Goal: Task Accomplishment & Management: Use online tool/utility

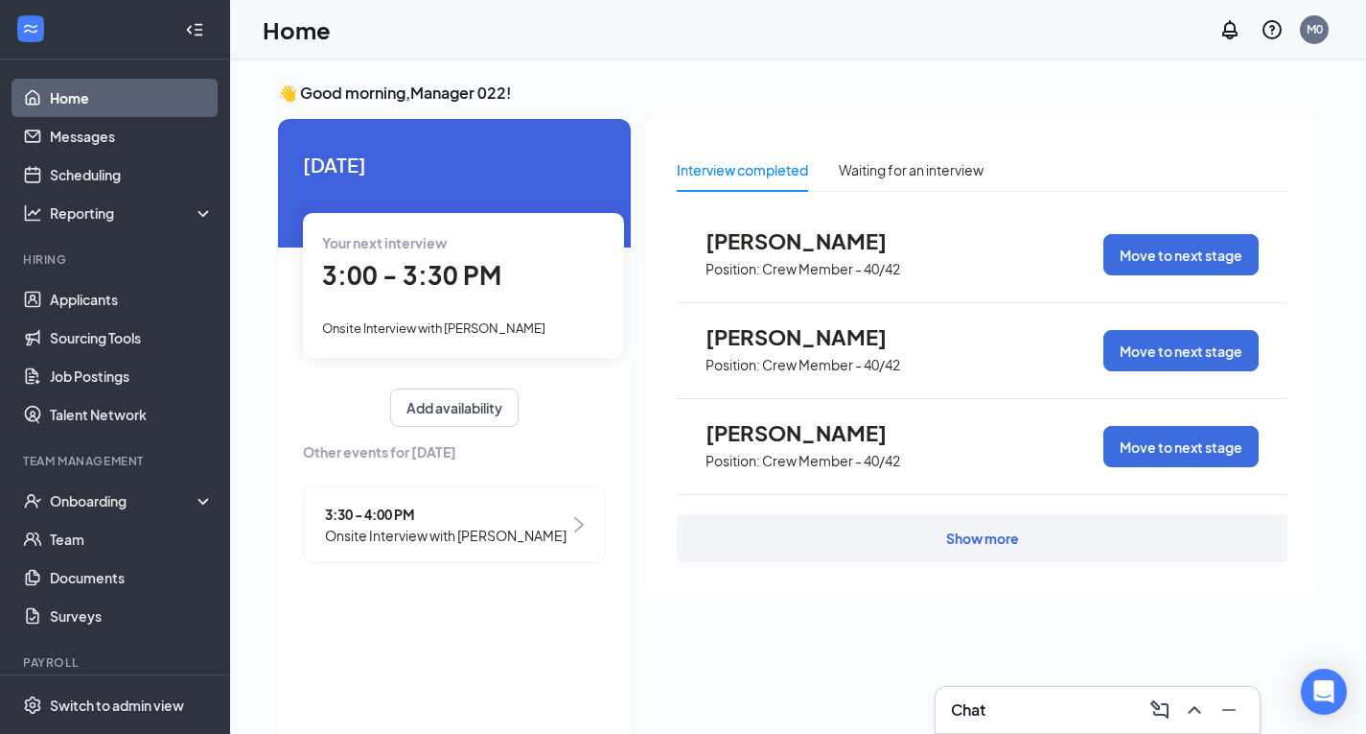
click at [429, 243] on span "Your next interview" at bounding box center [384, 242] width 125 height 17
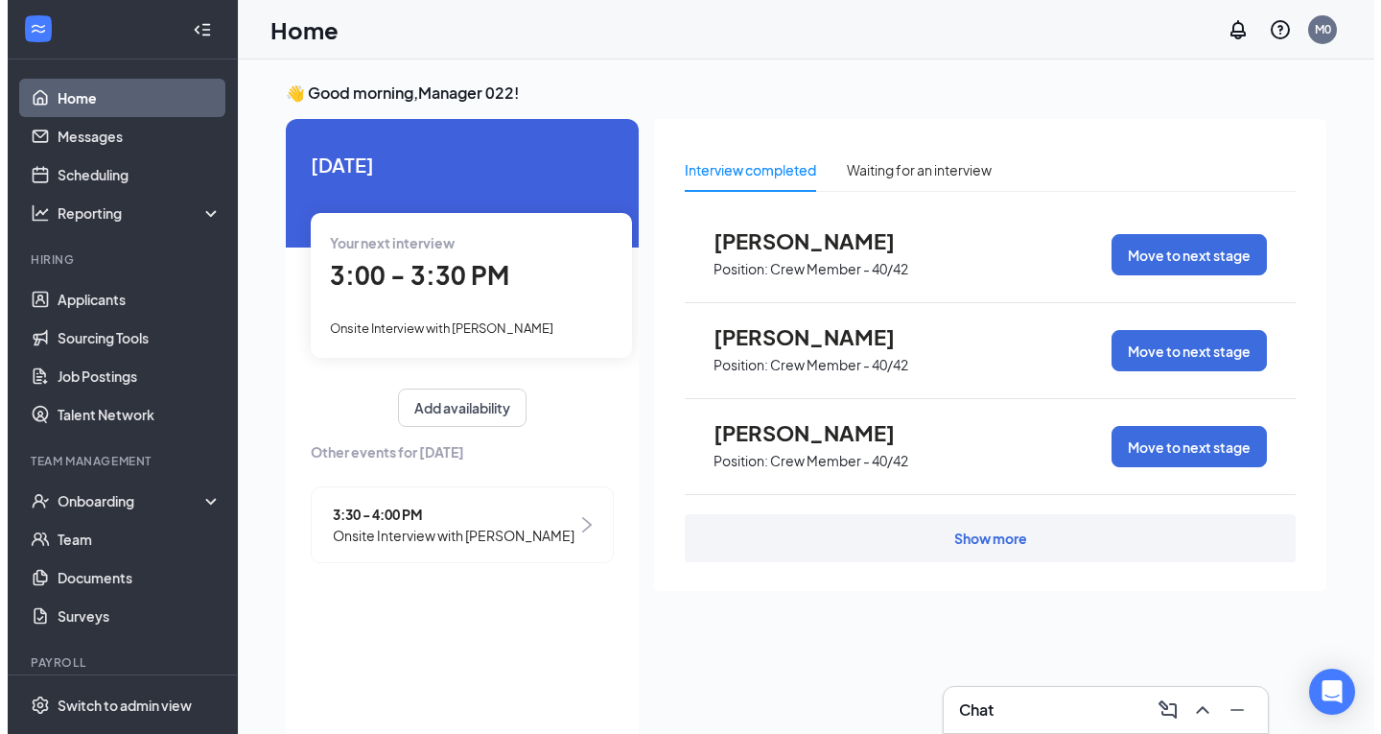
scroll to position [8, 0]
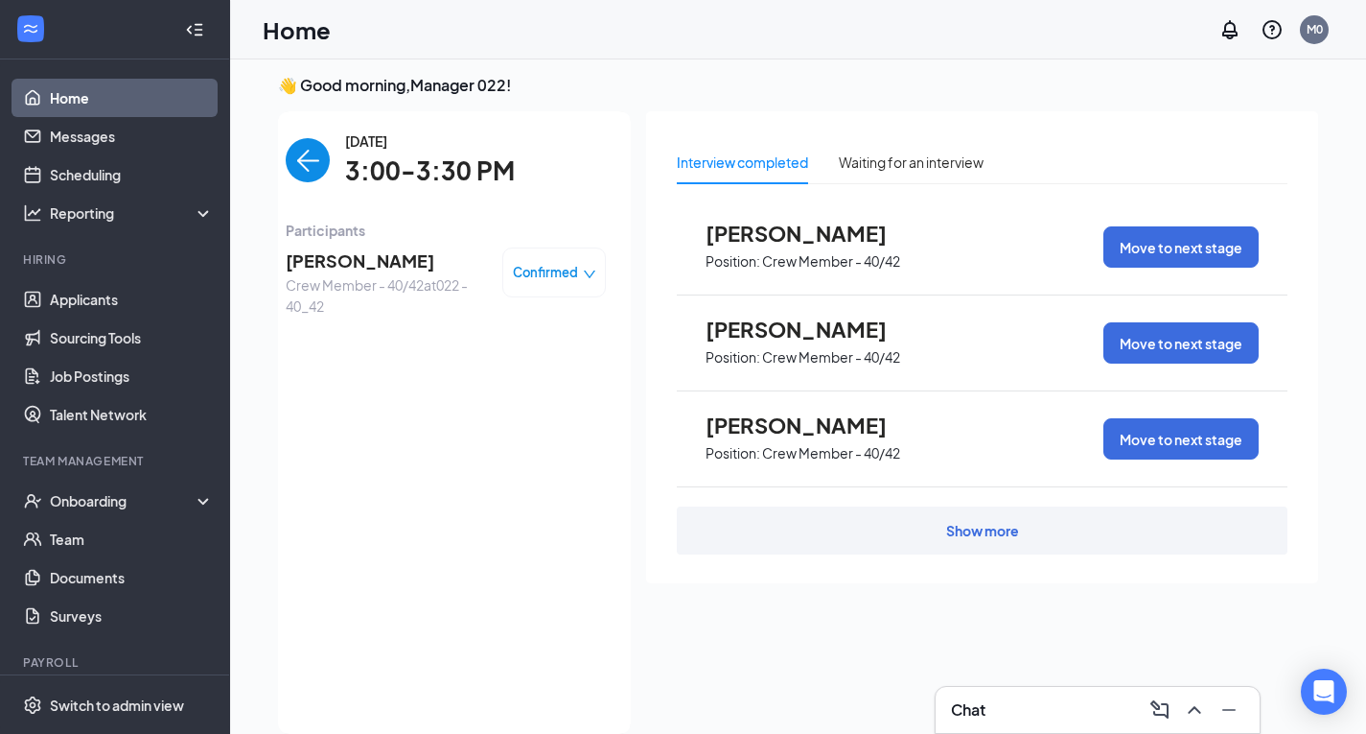
click at [473, 175] on span "3:00-3:30 PM" at bounding box center [430, 171] width 170 height 39
click at [348, 273] on span "[PERSON_NAME]" at bounding box center [386, 260] width 201 height 27
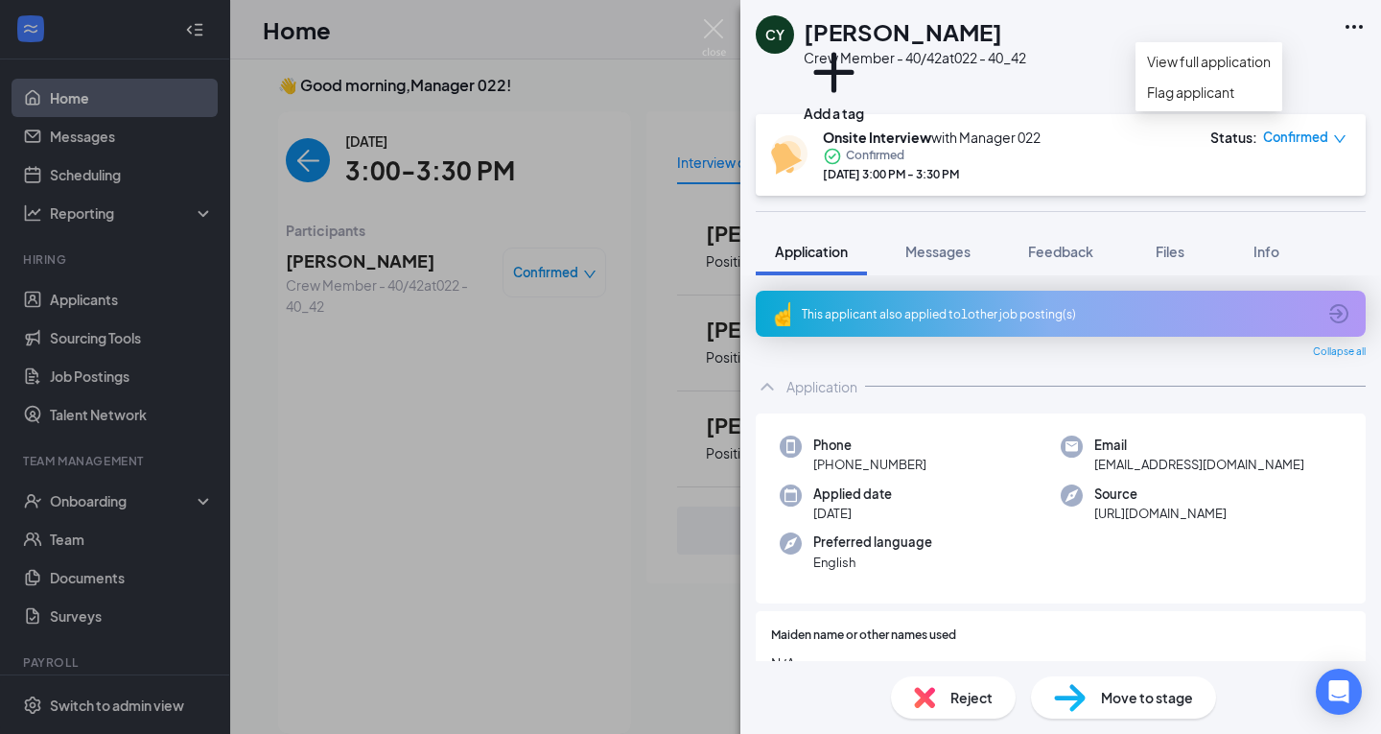
click at [1347, 30] on icon "Ellipses" at bounding box center [1353, 26] width 23 height 23
click at [1205, 72] on link "View full application" at bounding box center [1209, 61] width 124 height 21
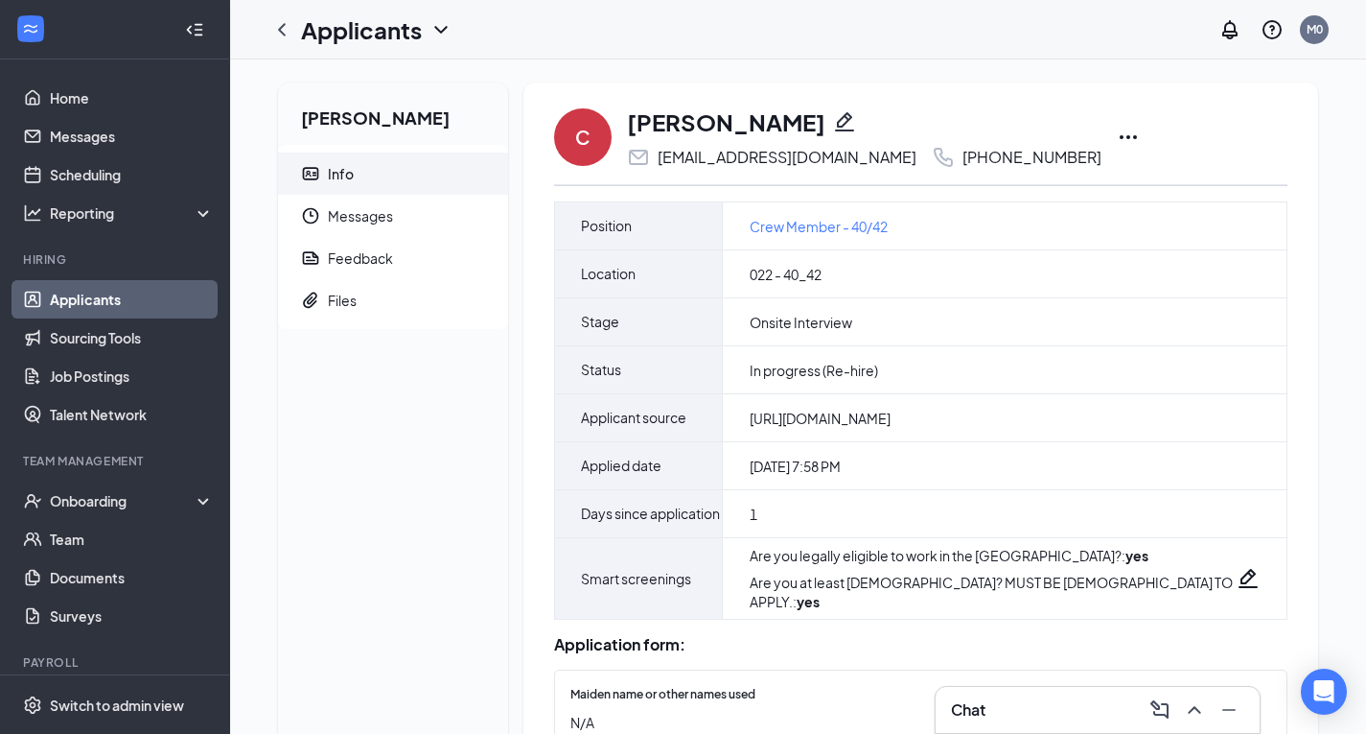
click at [1117, 139] on icon "Ellipses" at bounding box center [1128, 137] width 23 height 23
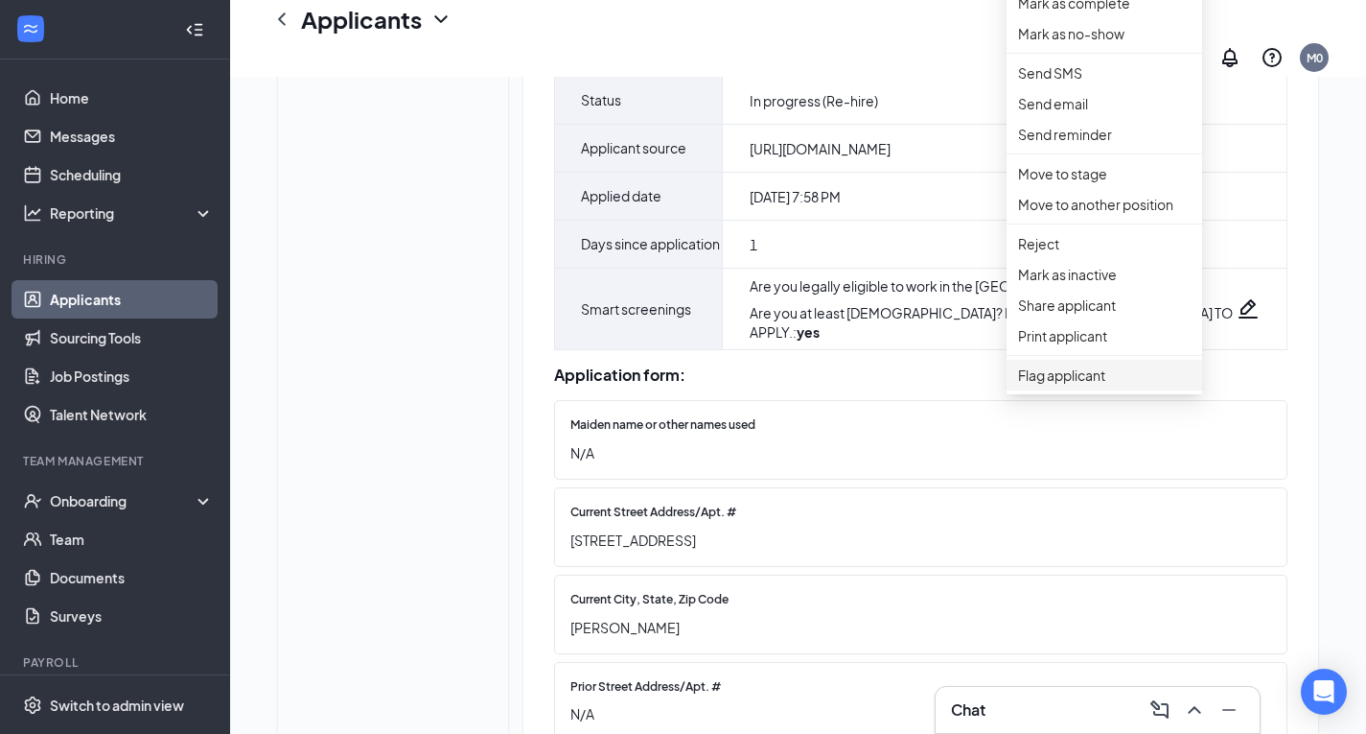
scroll to position [288, 0]
click at [1066, 345] on p "Print applicant" at bounding box center [1104, 334] width 173 height 21
